Goal: Navigation & Orientation: Find specific page/section

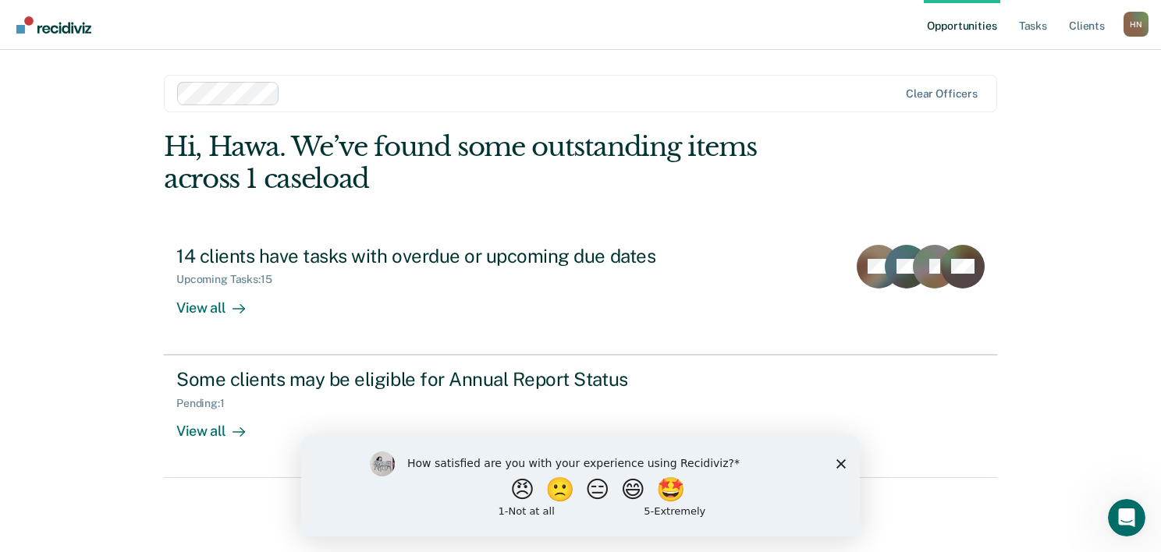
click at [839, 459] on icon "Close survey" at bounding box center [840, 463] width 9 height 9
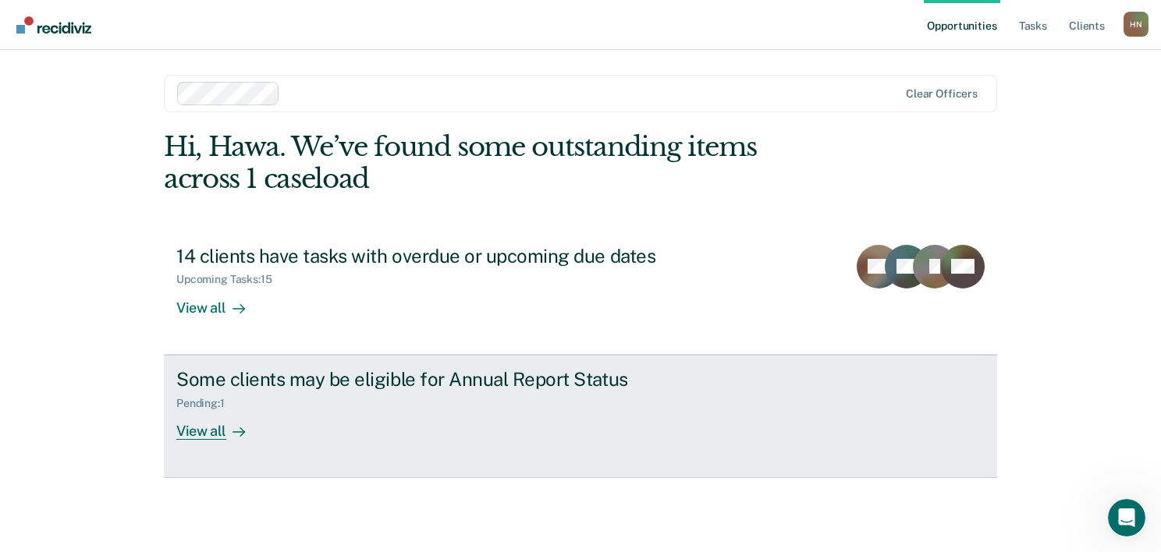
click at [217, 439] on div "View all" at bounding box center [219, 425] width 87 height 30
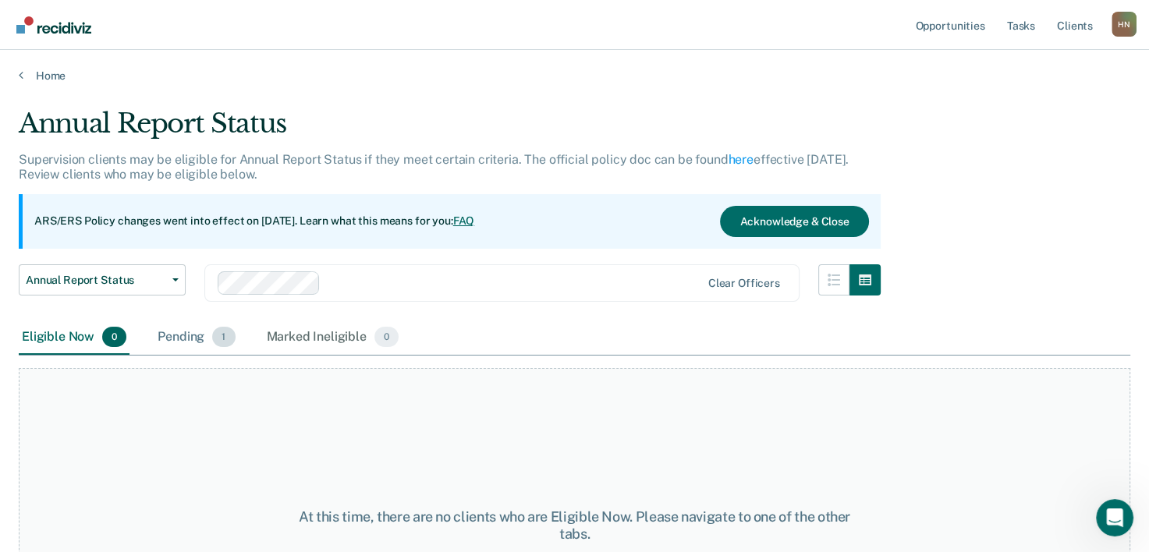
click at [194, 332] on div "Pending 1" at bounding box center [195, 338] width 83 height 34
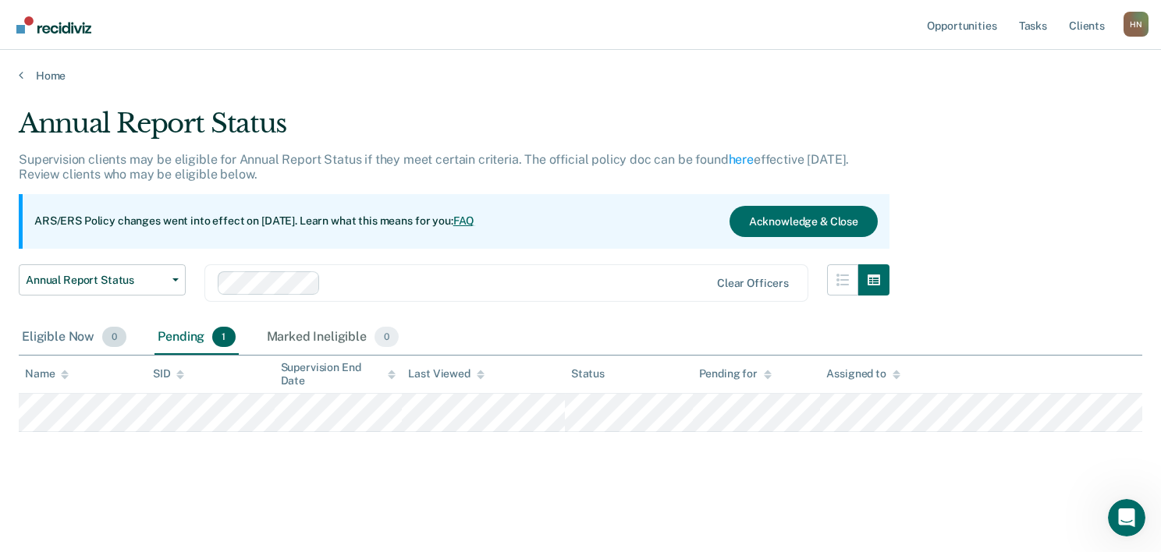
click at [59, 337] on div "Eligible Now 0" at bounding box center [74, 338] width 111 height 34
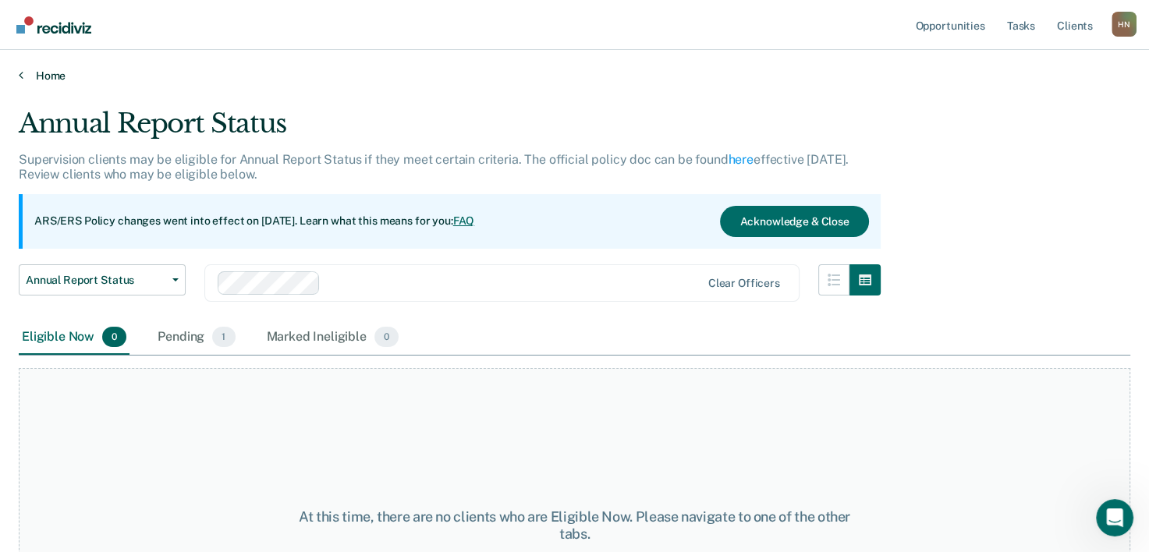
click at [20, 69] on icon at bounding box center [21, 75] width 5 height 12
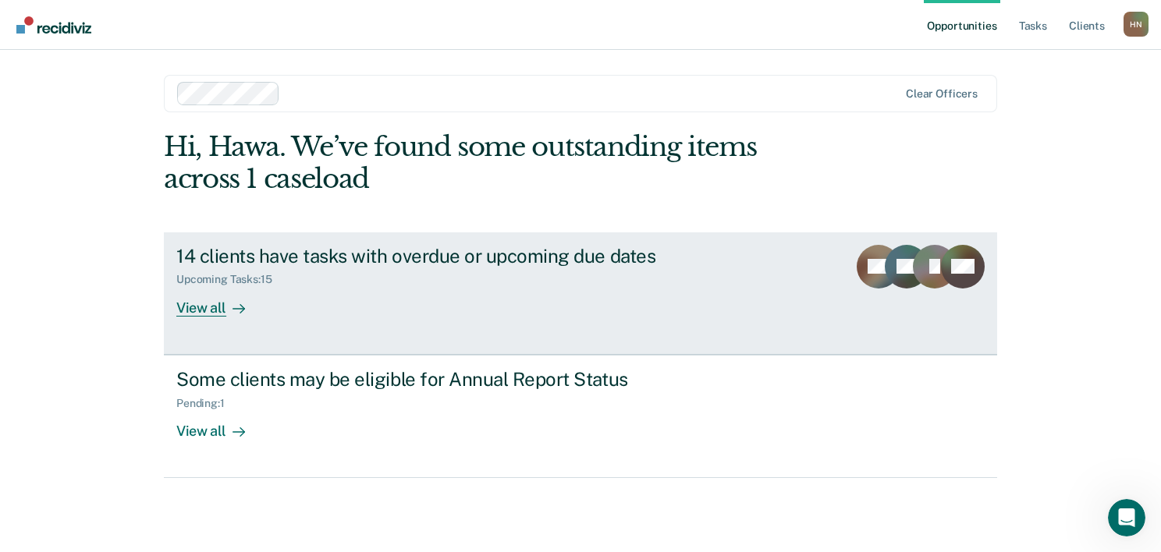
click at [213, 309] on div "View all" at bounding box center [219, 301] width 87 height 30
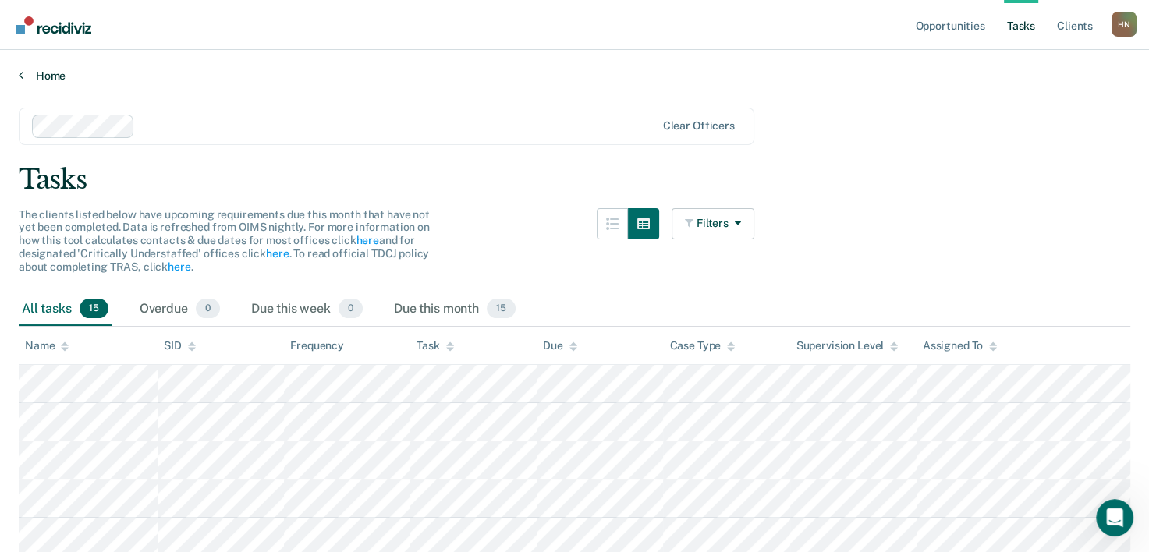
click at [30, 70] on link "Home" at bounding box center [575, 76] width 1112 height 14
